Goal: Task Accomplishment & Management: Manage account settings

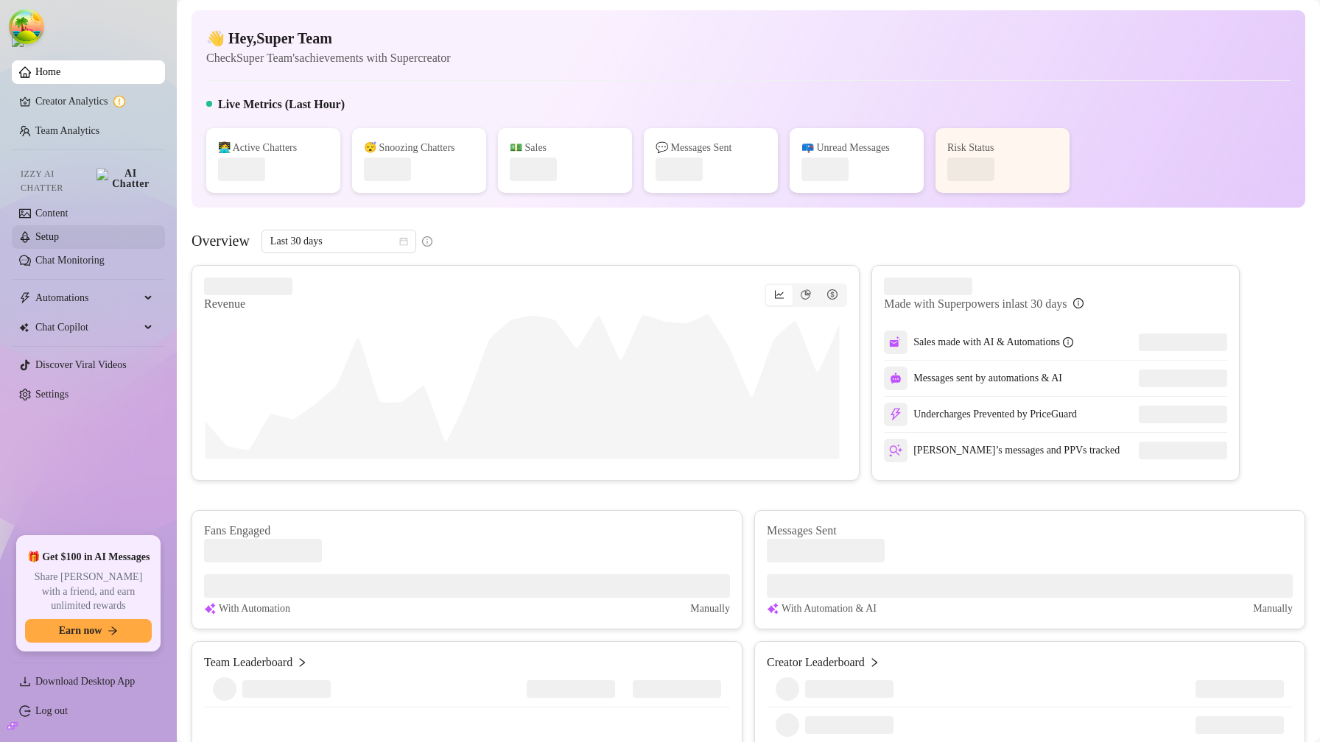
click at [59, 233] on link "Setup" at bounding box center [47, 236] width 24 height 11
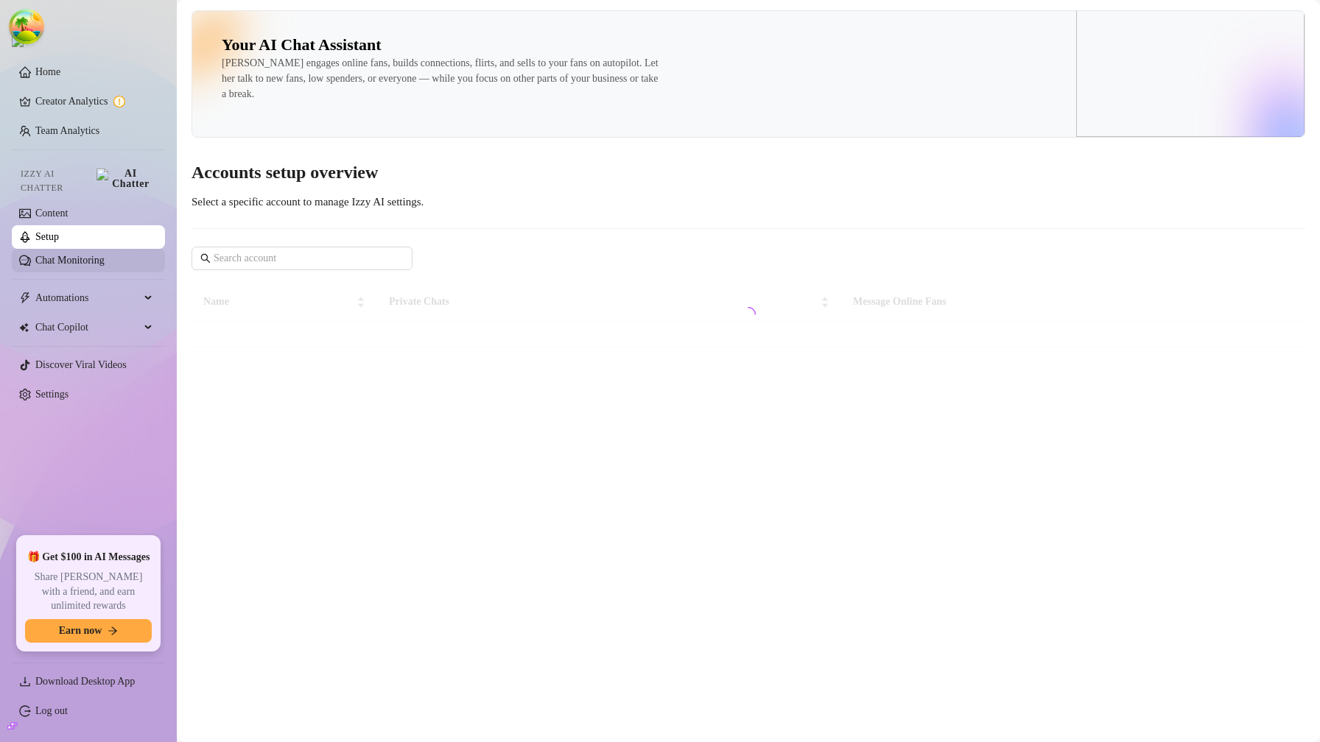
click at [82, 255] on link "Chat Monitoring" at bounding box center [69, 260] width 69 height 11
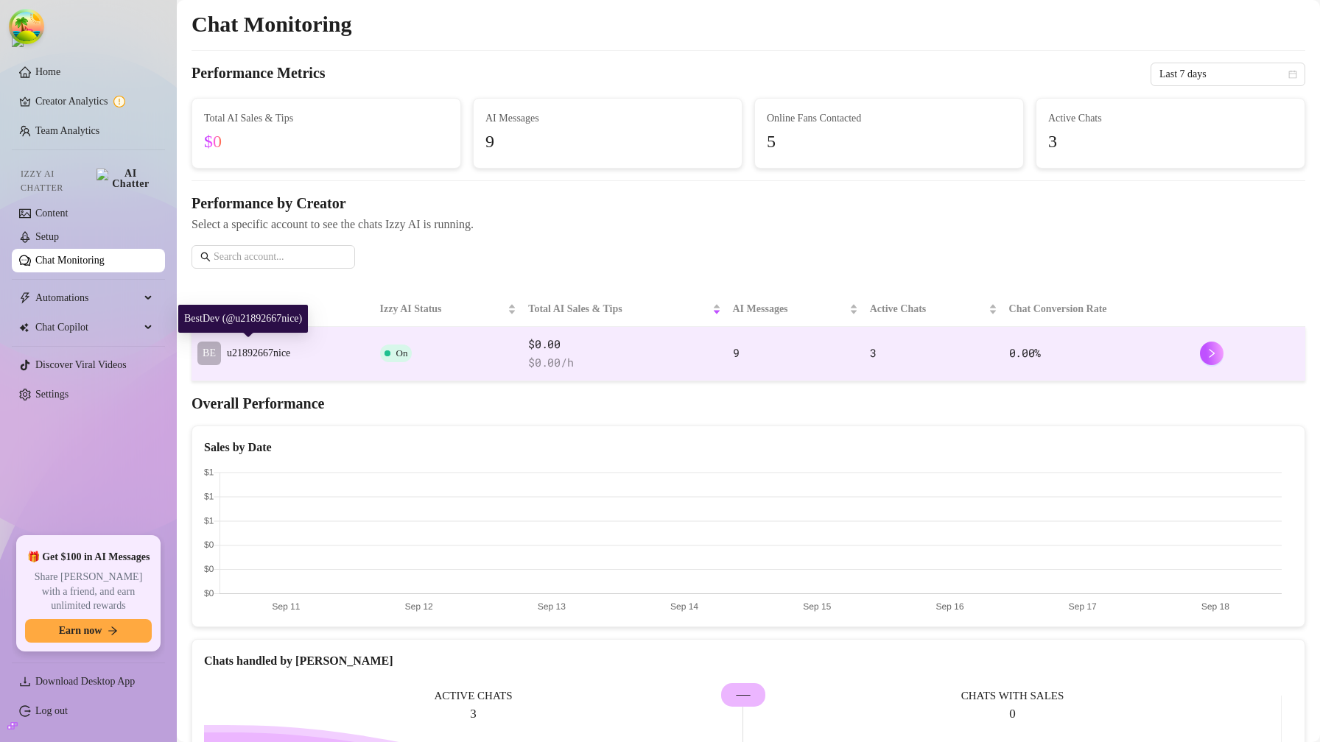
click at [259, 359] on span "u21892667nice" at bounding box center [258, 353] width 63 height 11
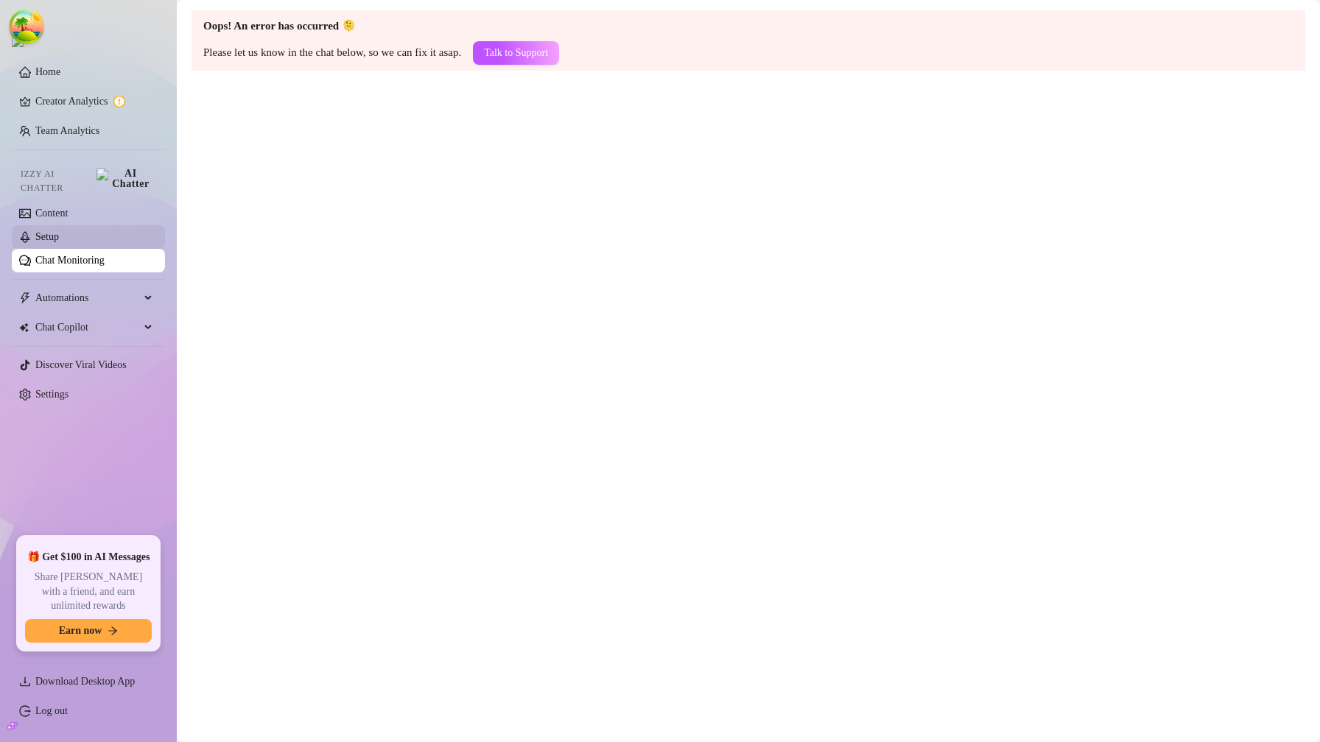
click at [59, 231] on link "Setup" at bounding box center [47, 236] width 24 height 11
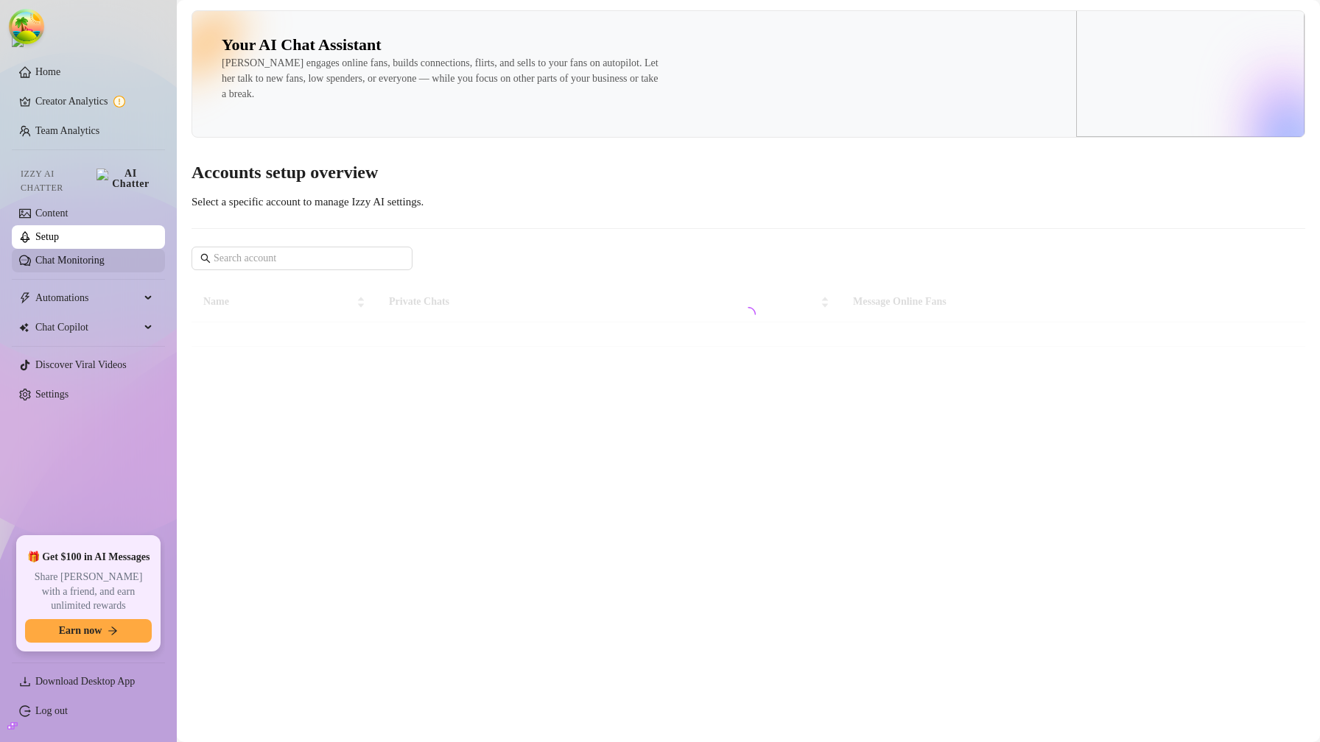
click at [77, 255] on link "Chat Monitoring" at bounding box center [69, 260] width 69 height 11
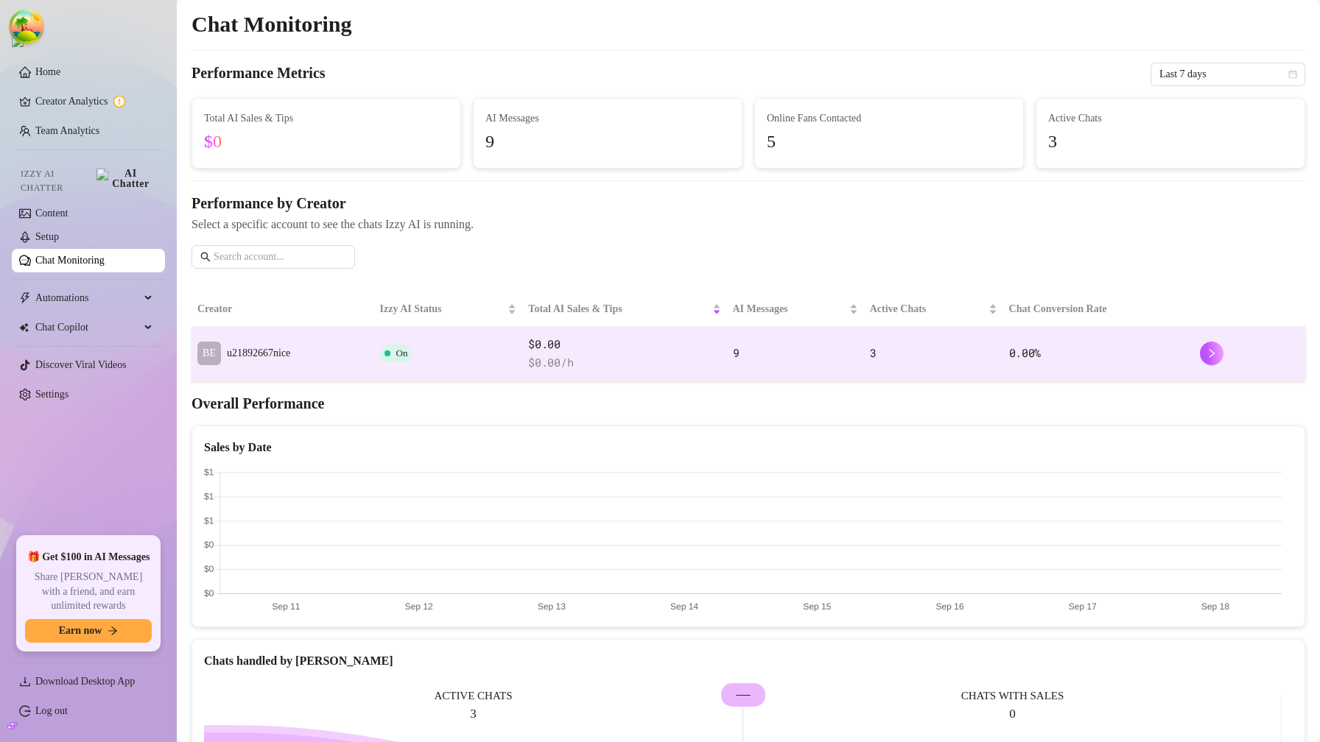
click at [313, 340] on td "BE u21892667nice" at bounding box center [282, 354] width 183 height 55
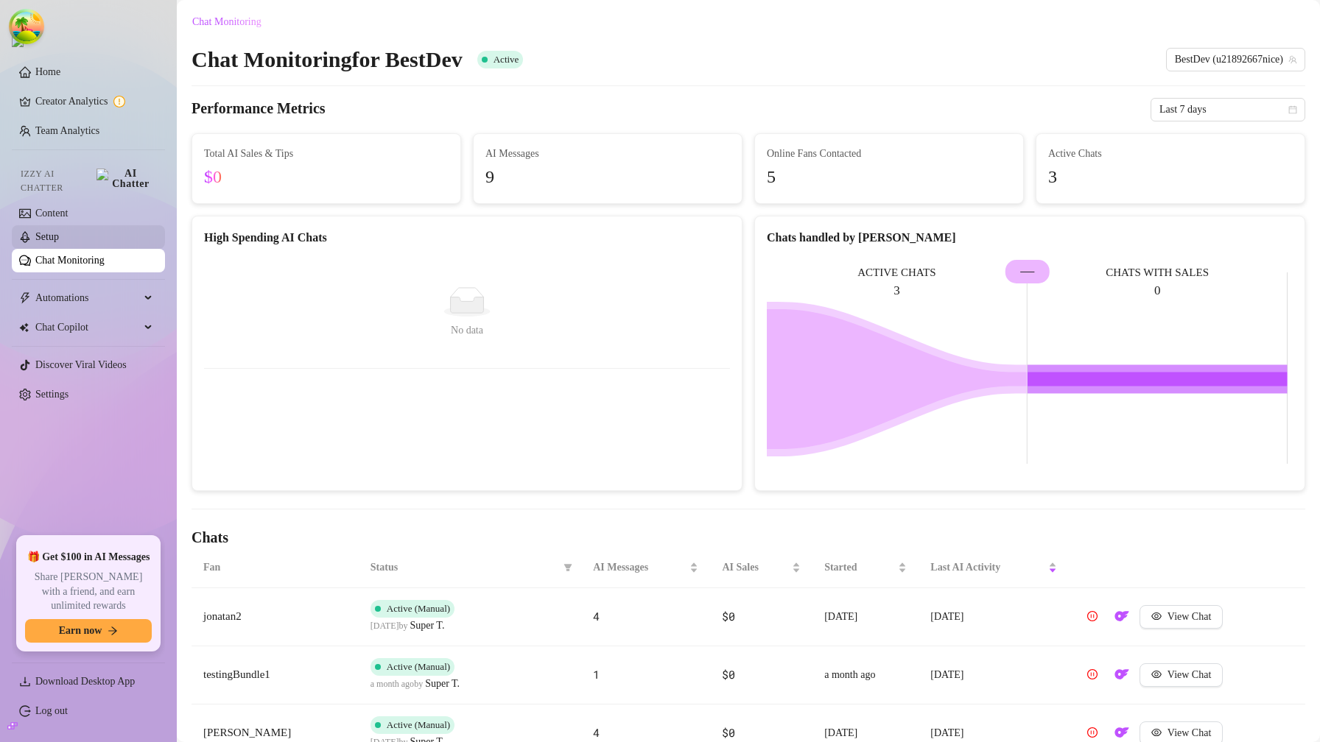
click at [59, 233] on link "Setup" at bounding box center [47, 236] width 24 height 11
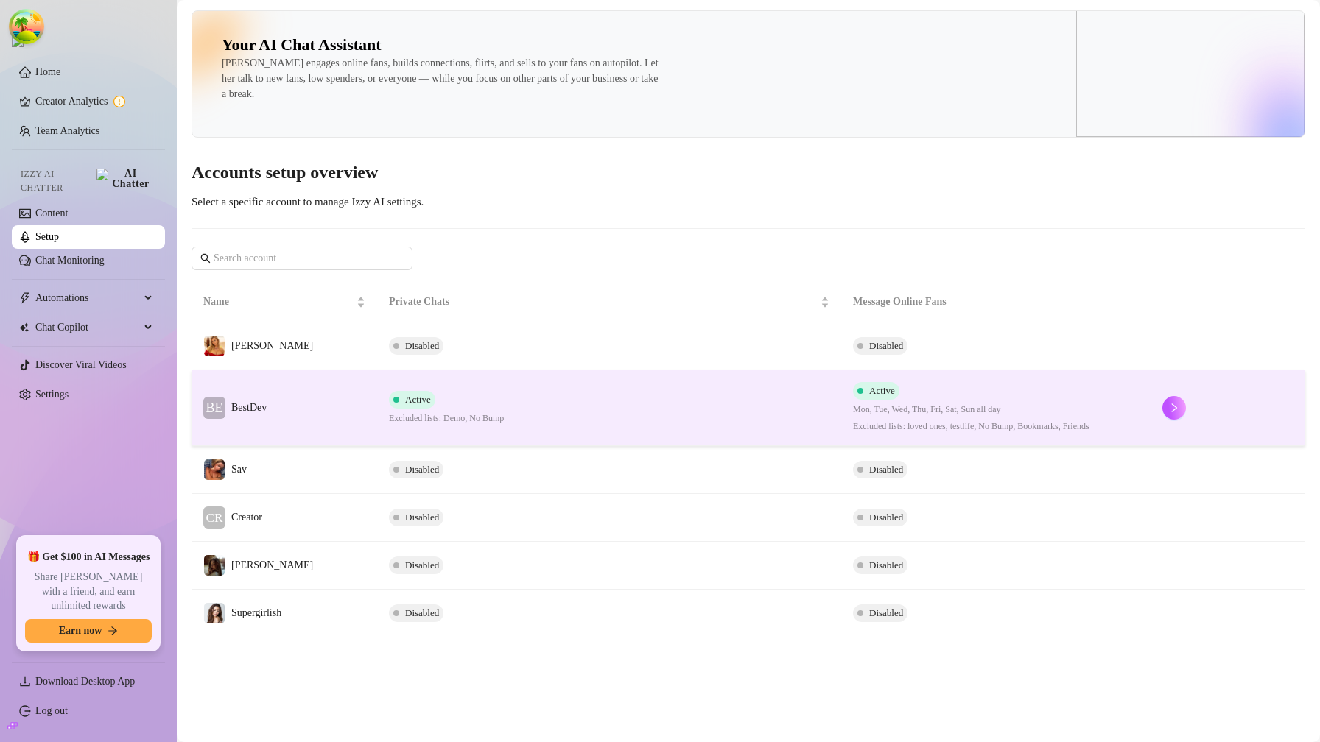
click at [369, 387] on td "BE BestDev" at bounding box center [284, 408] width 186 height 76
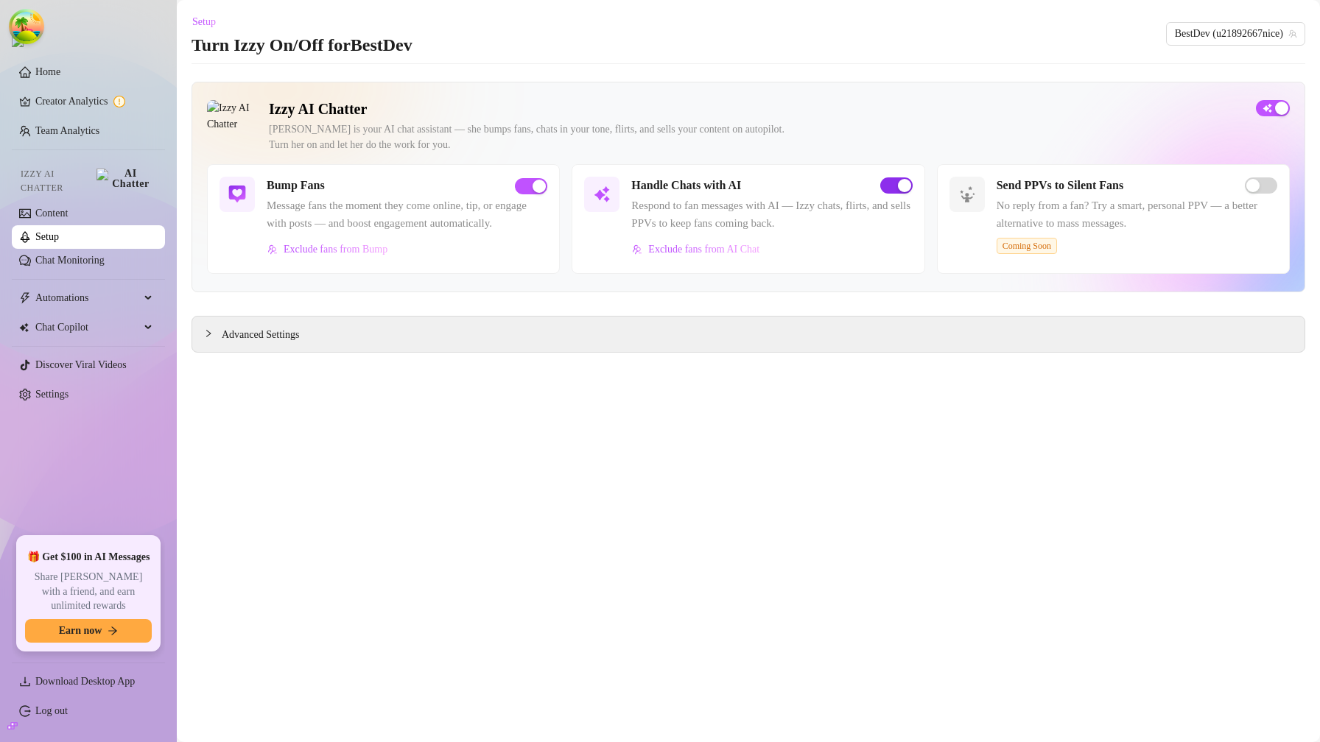
click at [899, 187] on div "button" at bounding box center [904, 185] width 13 height 13
click at [75, 255] on link "Chat Monitoring" at bounding box center [69, 260] width 69 height 11
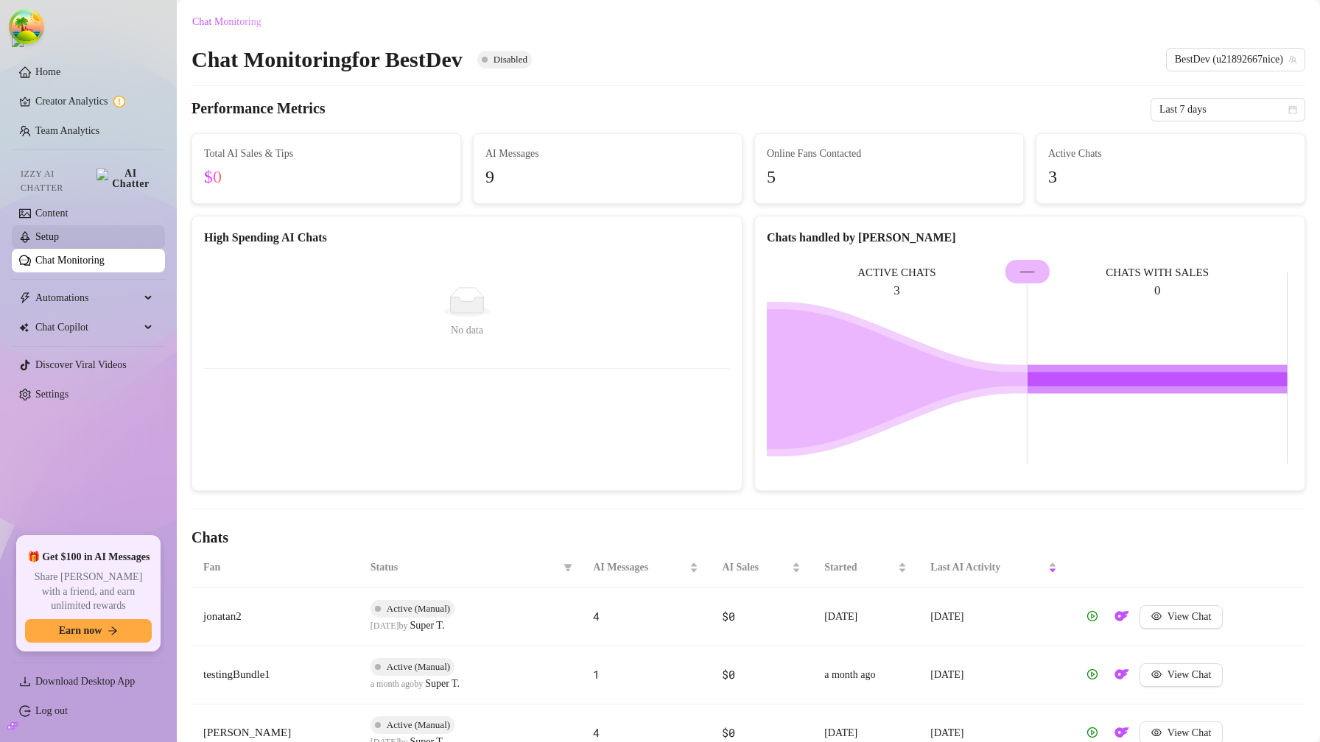
click at [59, 231] on link "Setup" at bounding box center [47, 236] width 24 height 11
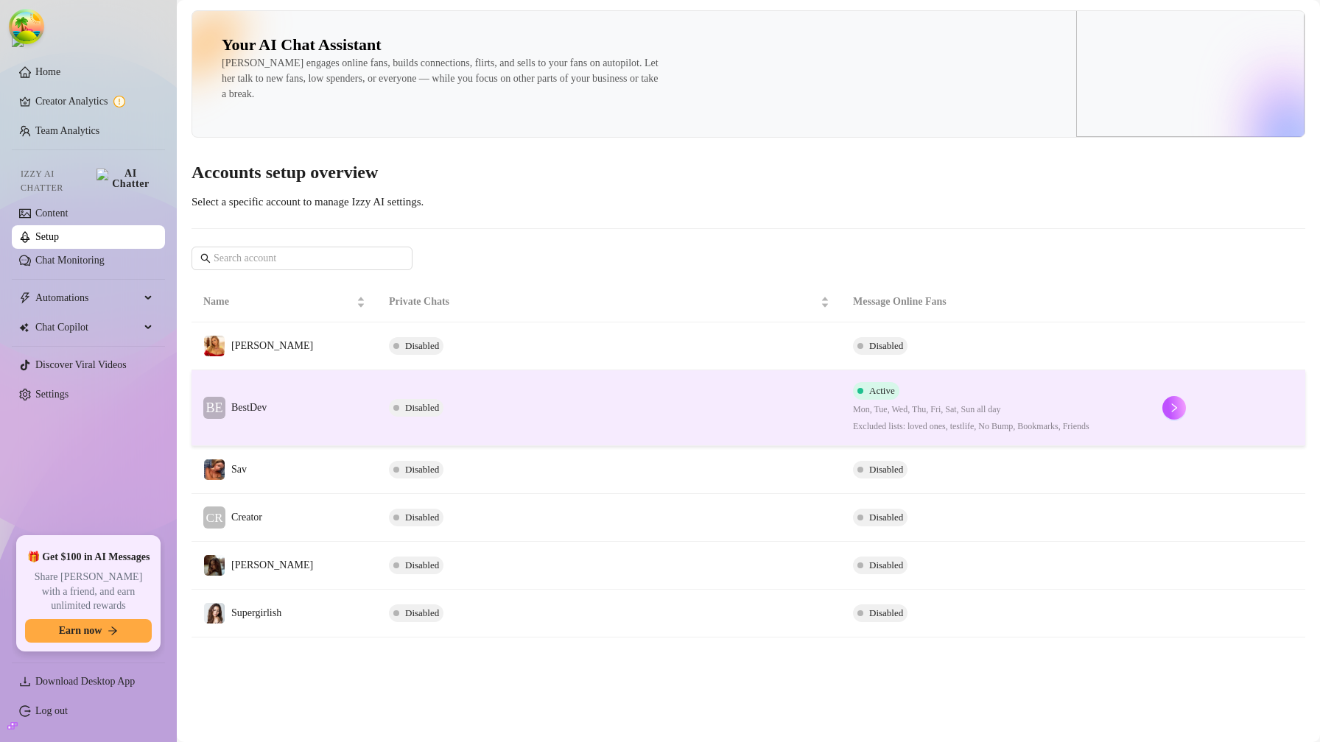
click at [296, 403] on td "BE BestDev" at bounding box center [284, 408] width 186 height 76
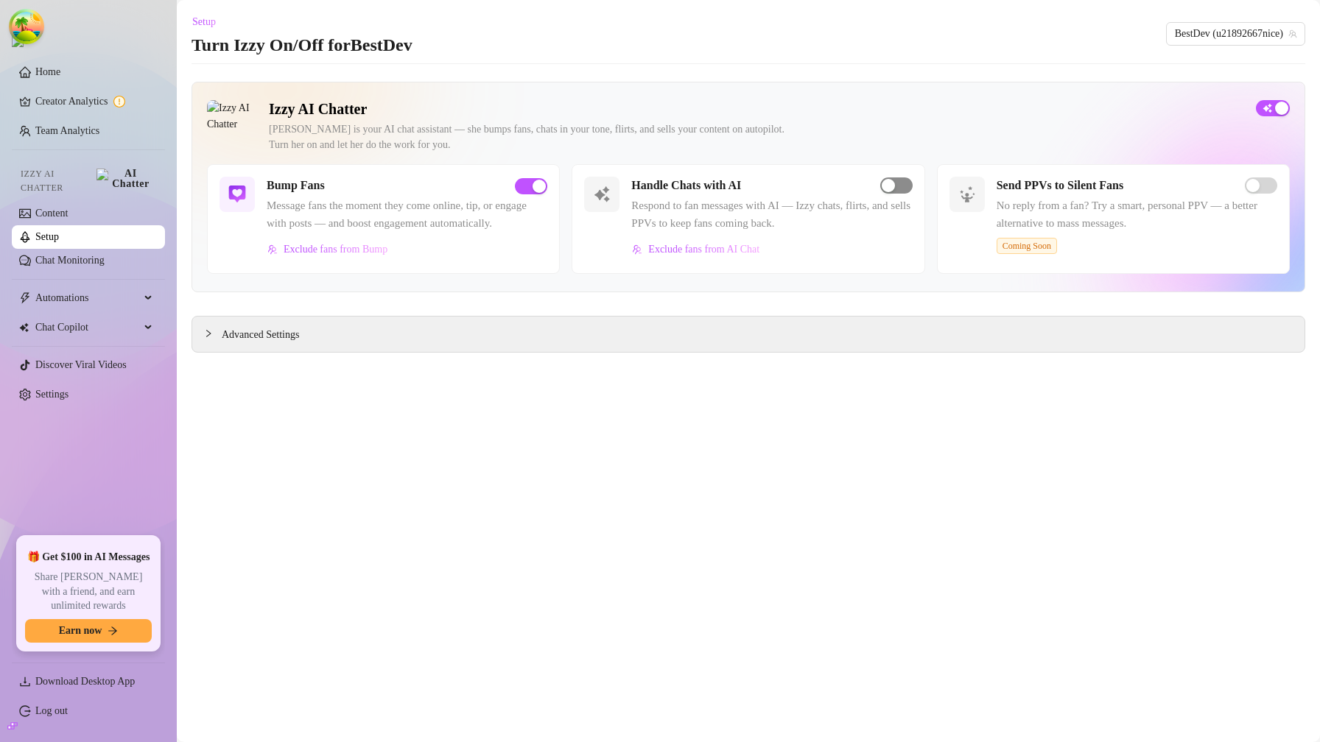
click at [895, 189] on span "button" at bounding box center [896, 186] width 32 height 16
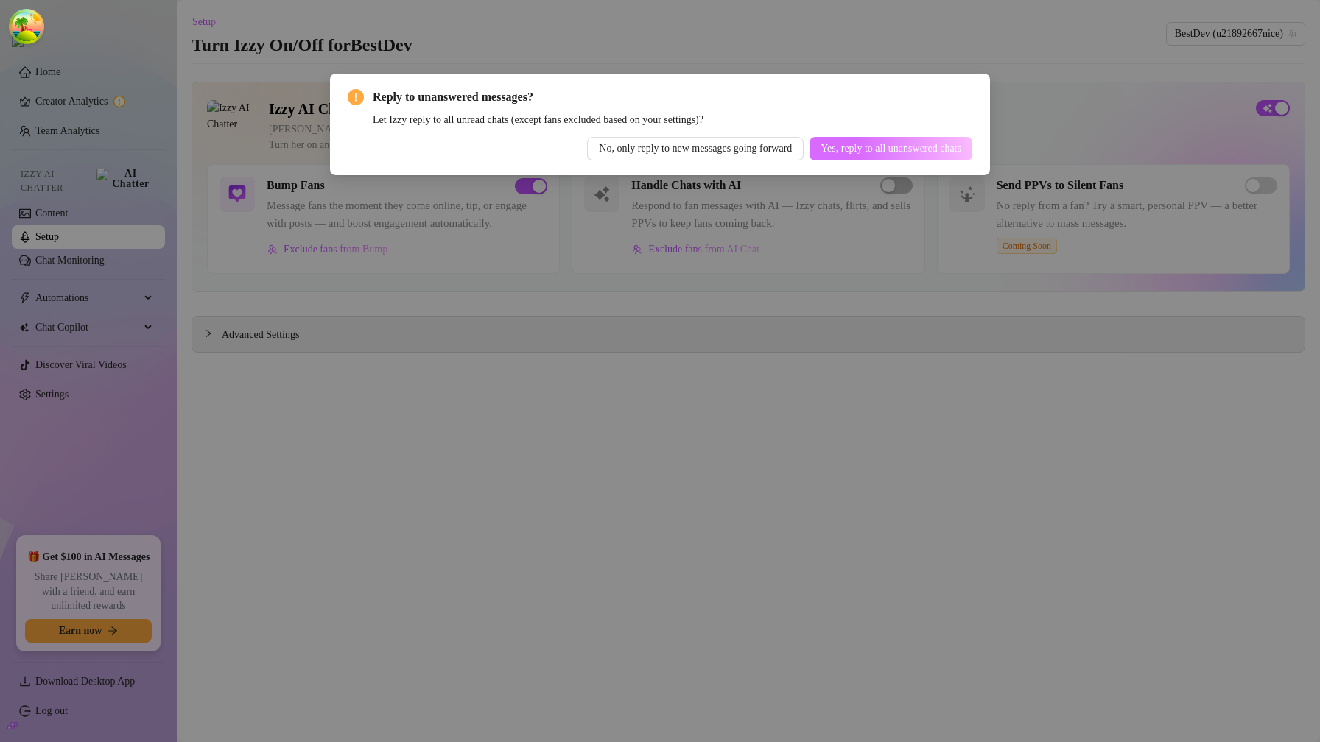
click at [832, 148] on span "Yes, reply to all unanswered chats" at bounding box center [890, 149] width 141 height 12
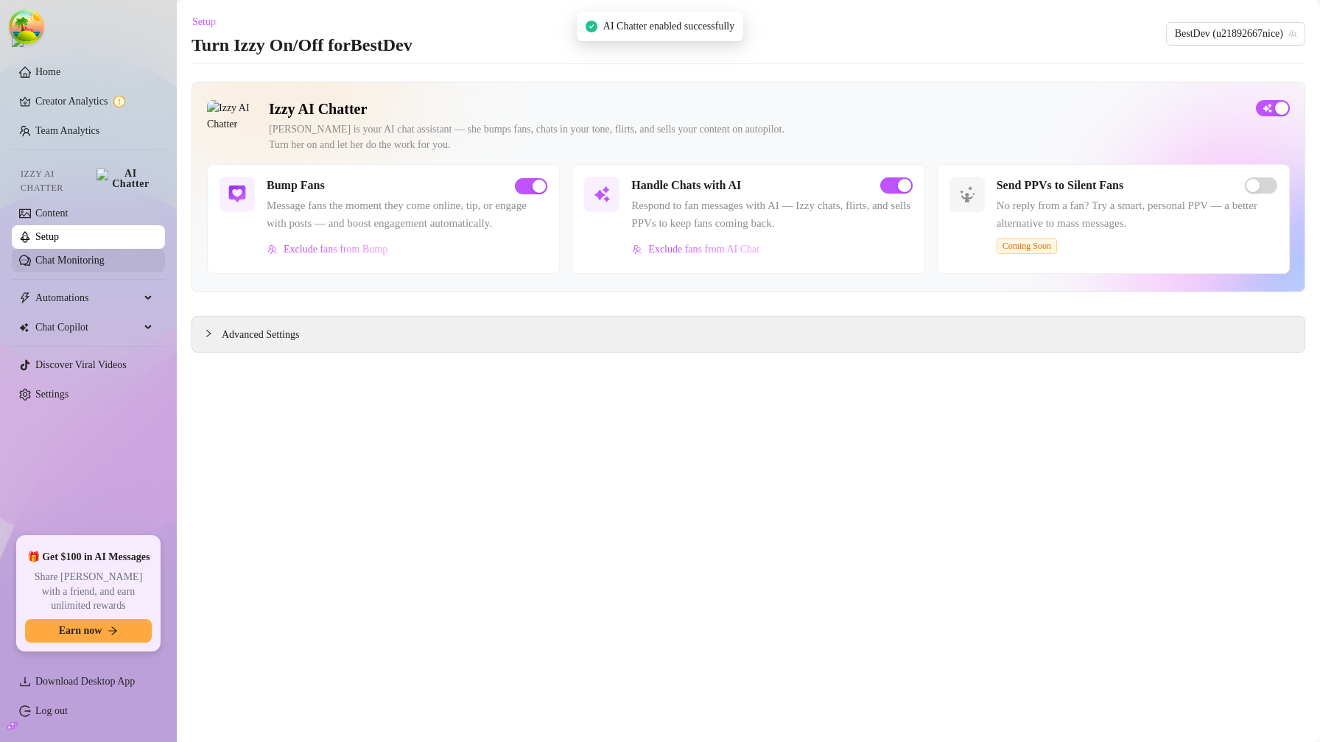
click at [105, 255] on link "Chat Monitoring" at bounding box center [69, 260] width 69 height 11
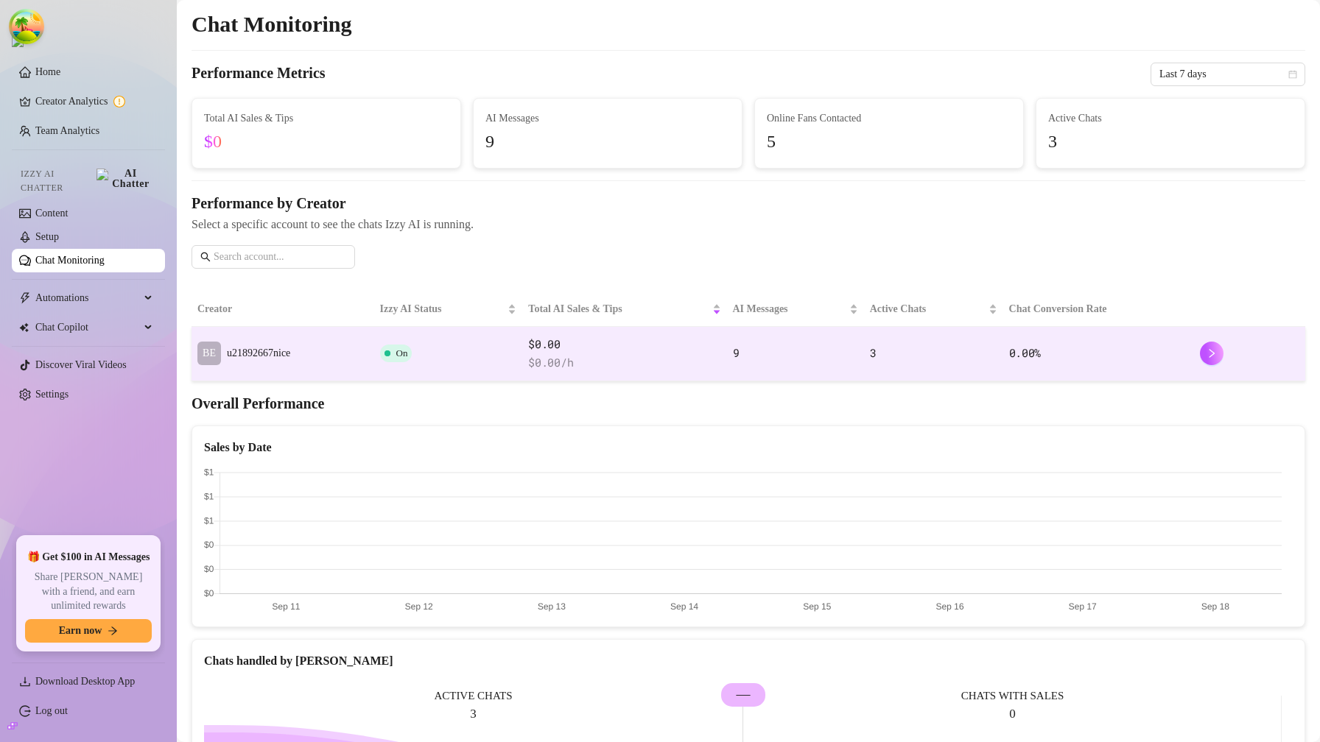
click at [303, 370] on td "BE u21892667nice" at bounding box center [282, 354] width 183 height 55
